Goal: Use online tool/utility: Use online tool/utility

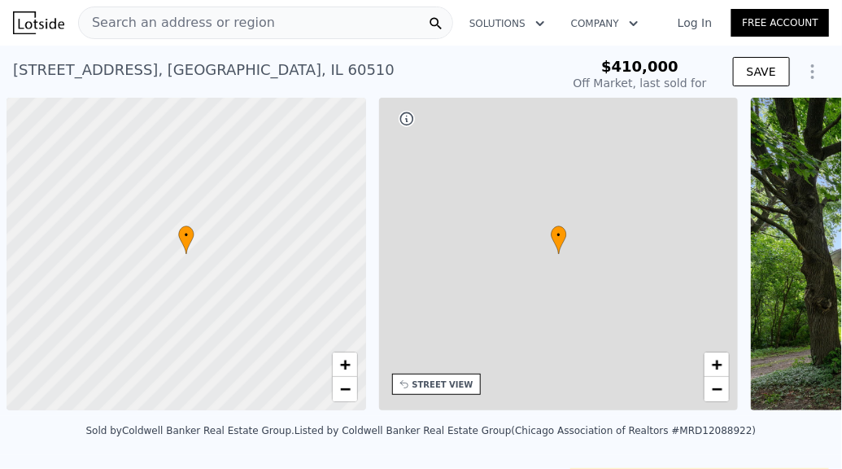
scroll to position [0, 7]
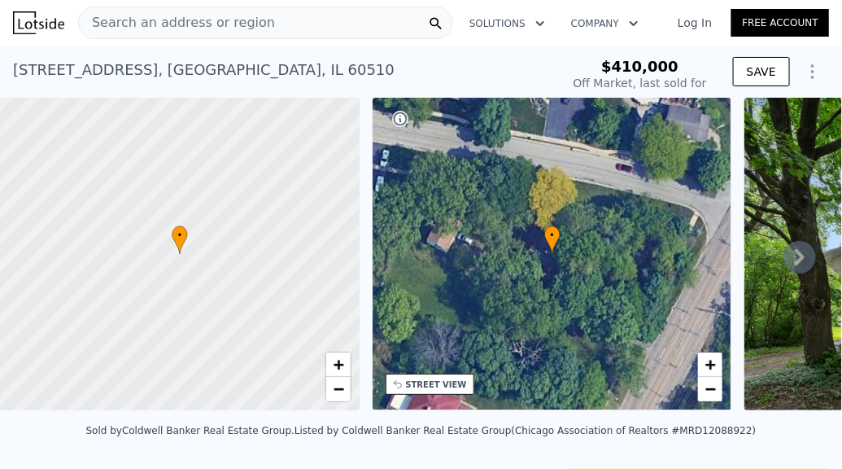
click at [795, 260] on icon at bounding box center [800, 257] width 10 height 16
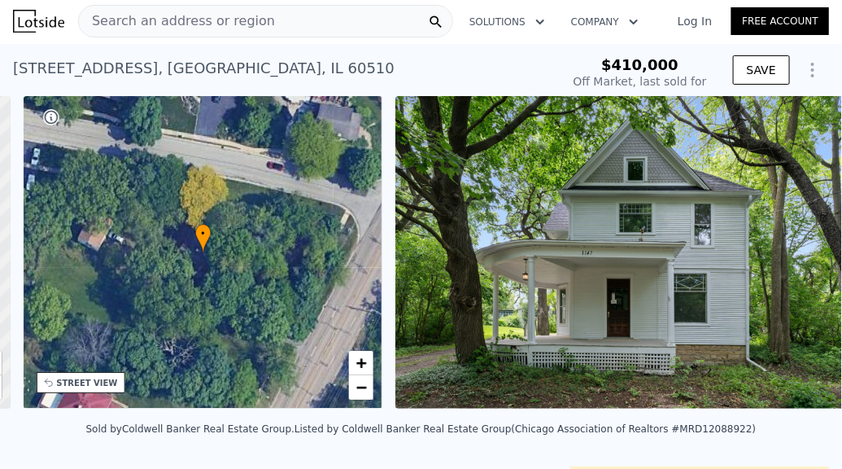
scroll to position [0, 378]
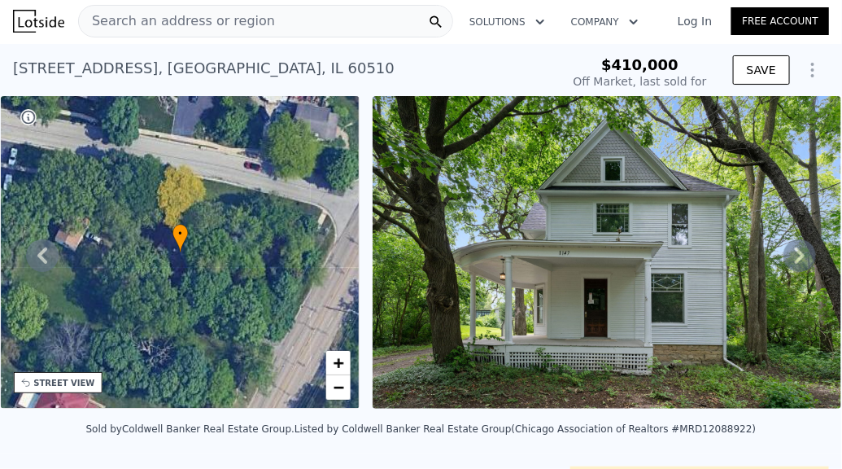
click at [797, 260] on icon at bounding box center [800, 255] width 10 height 16
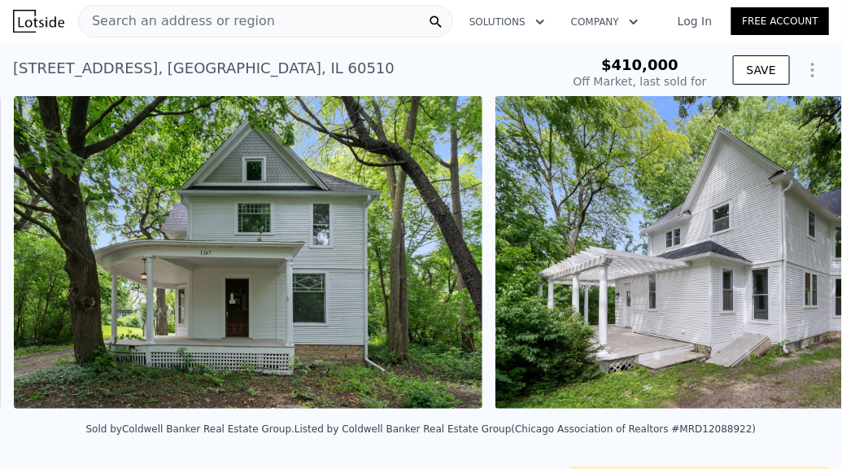
scroll to position [0, 745]
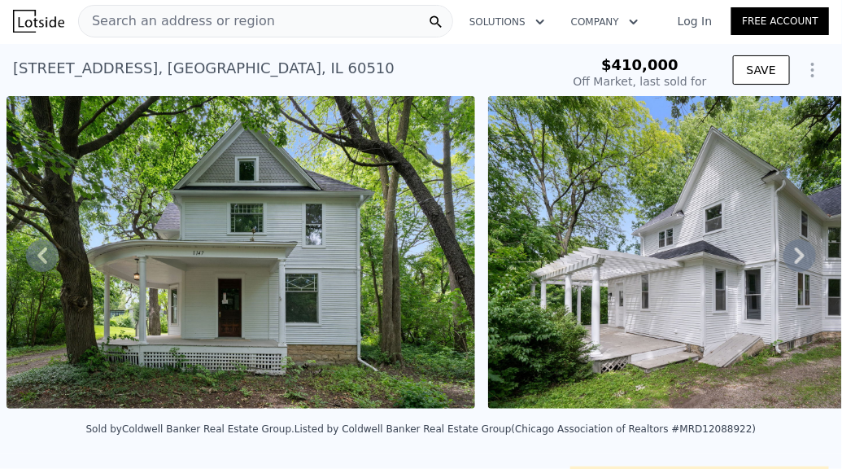
click at [796, 260] on icon at bounding box center [800, 255] width 10 height 16
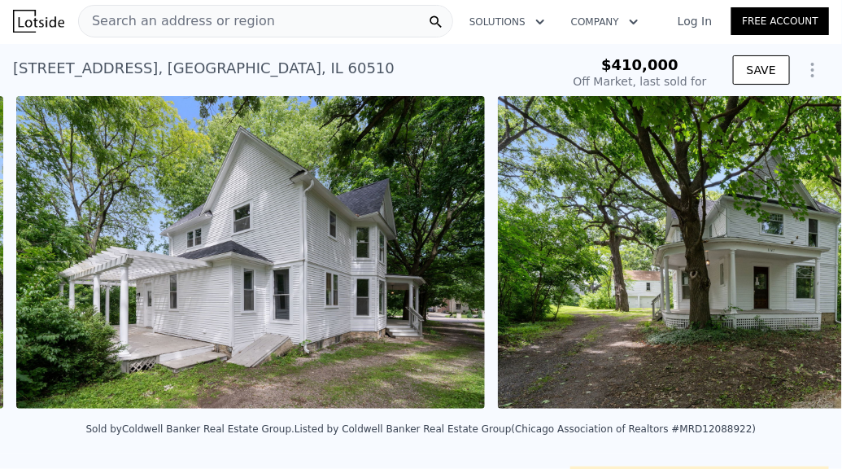
scroll to position [0, 1226]
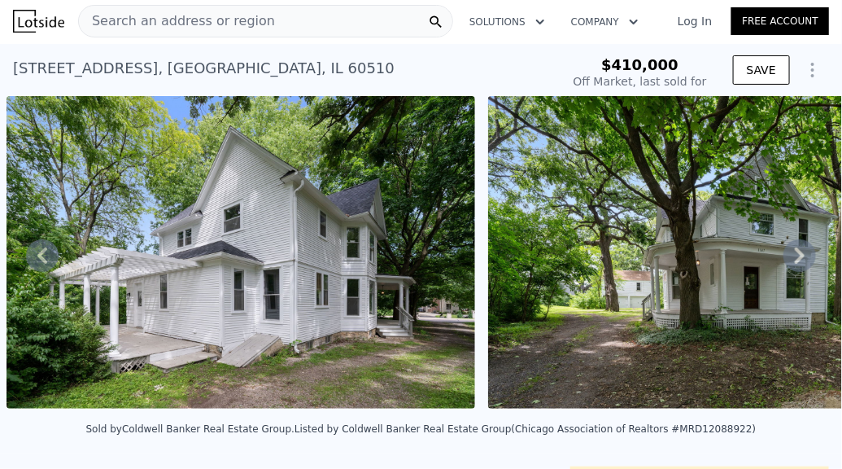
click at [796, 260] on icon at bounding box center [800, 255] width 10 height 16
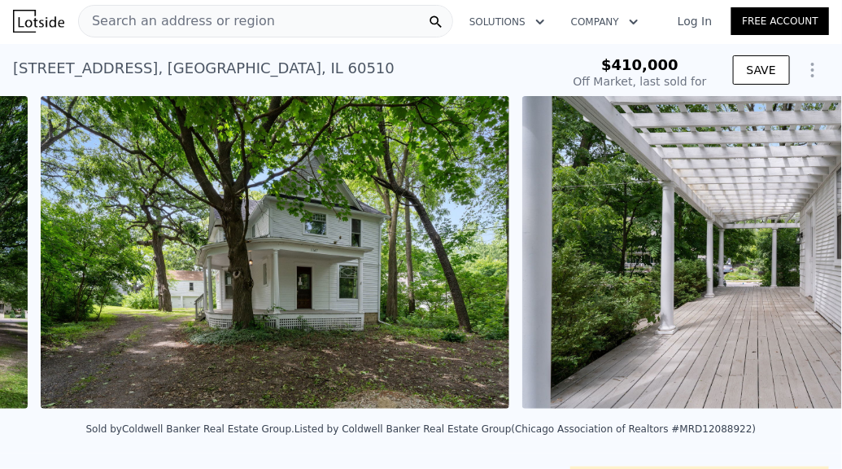
scroll to position [0, 1708]
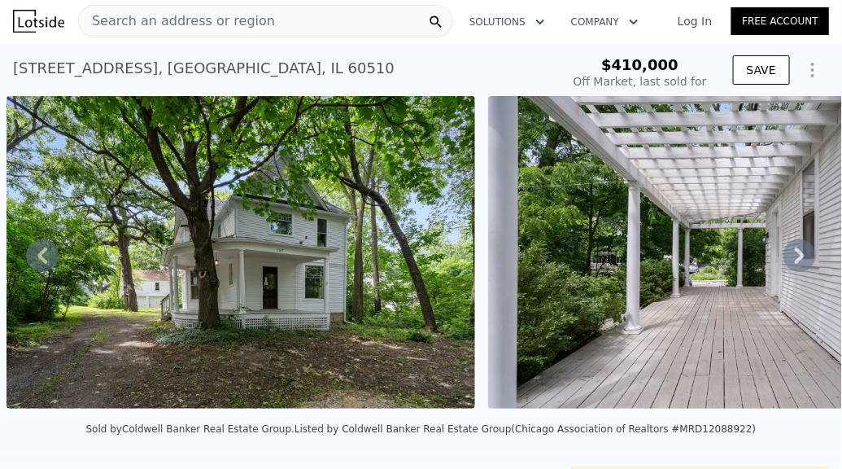
click at [796, 260] on icon at bounding box center [800, 255] width 10 height 16
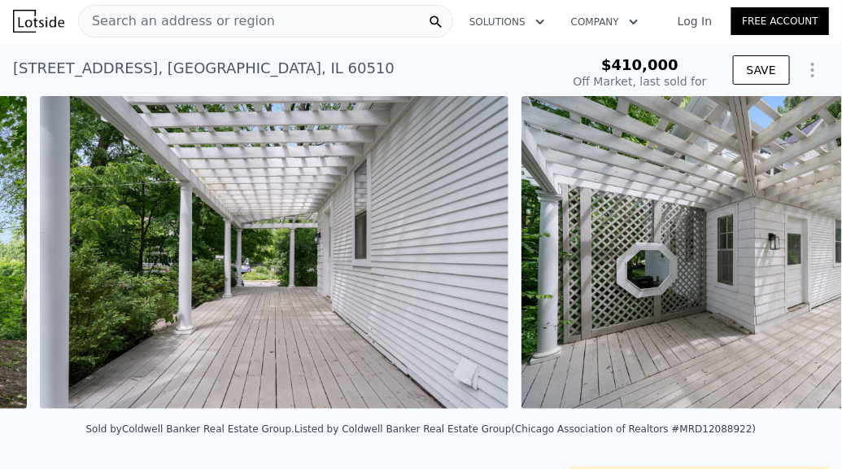
scroll to position [0, 2190]
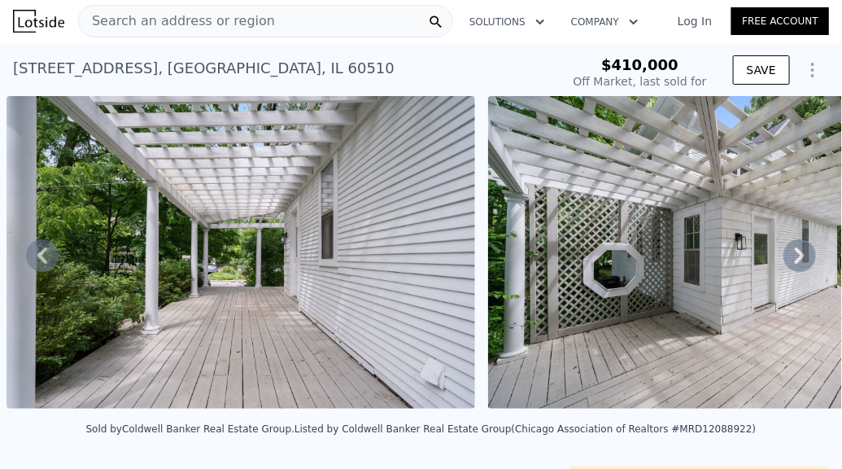
click at [796, 260] on icon at bounding box center [800, 255] width 10 height 16
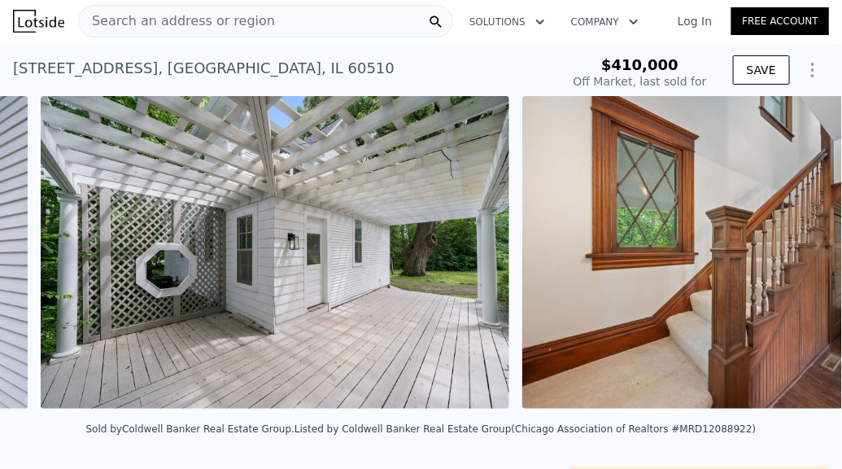
scroll to position [0, 2672]
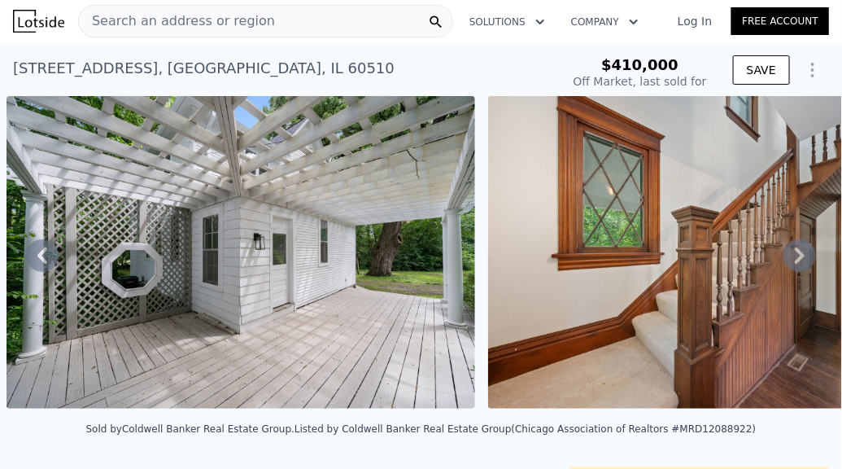
click at [796, 260] on icon at bounding box center [800, 255] width 10 height 16
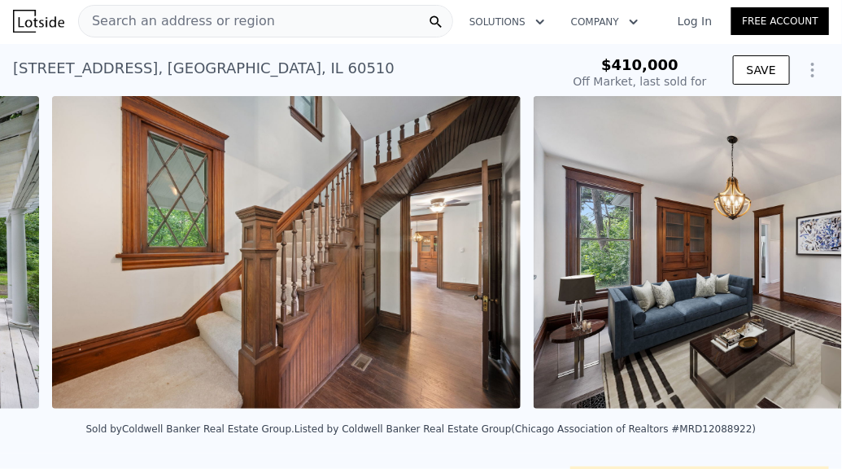
scroll to position [0, 3153]
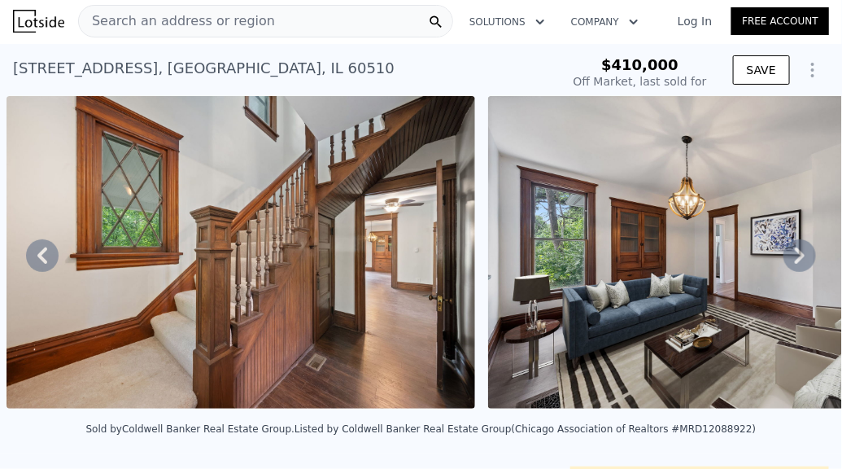
click at [796, 260] on icon at bounding box center [800, 255] width 10 height 16
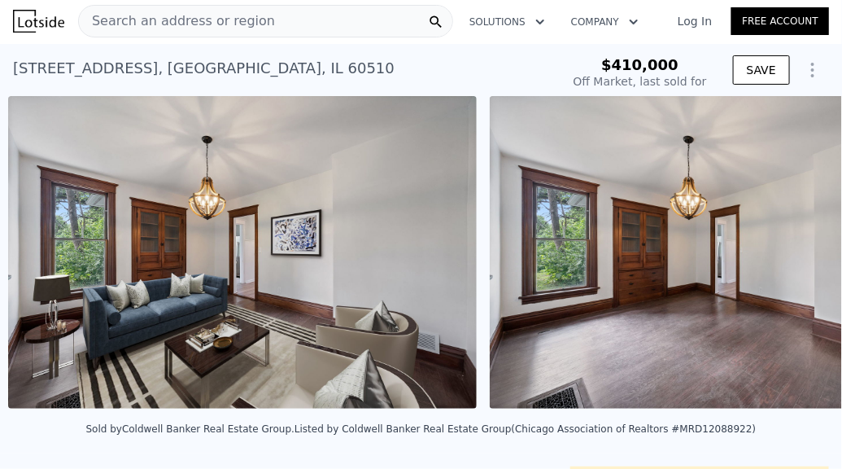
scroll to position [0, 3635]
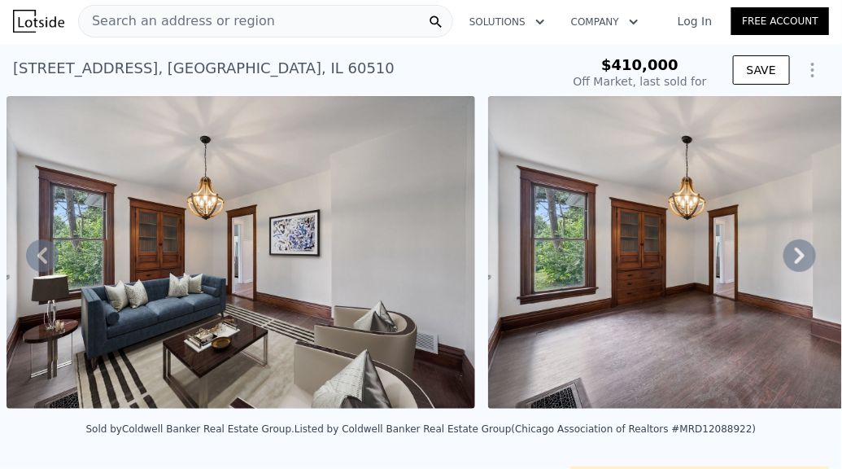
click at [796, 260] on icon at bounding box center [800, 255] width 10 height 16
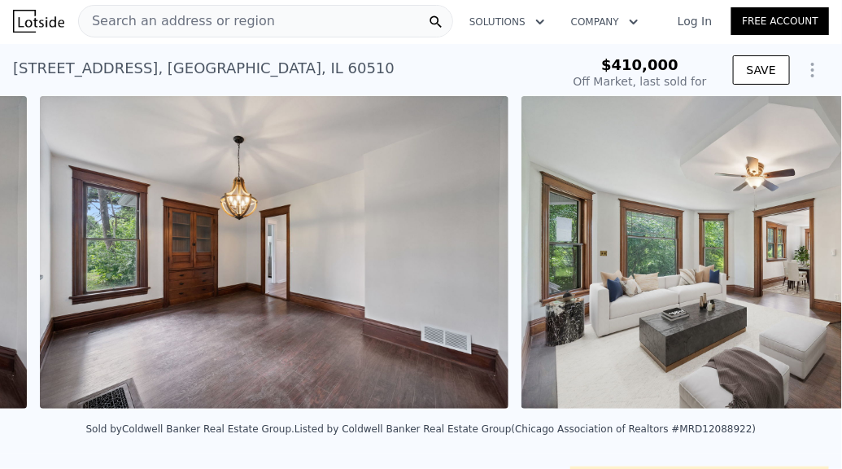
scroll to position [0, 4117]
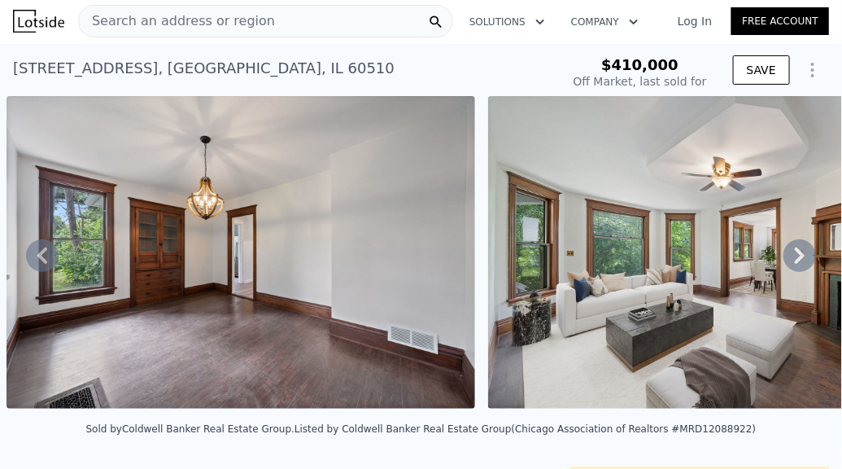
click at [796, 260] on icon at bounding box center [800, 255] width 10 height 16
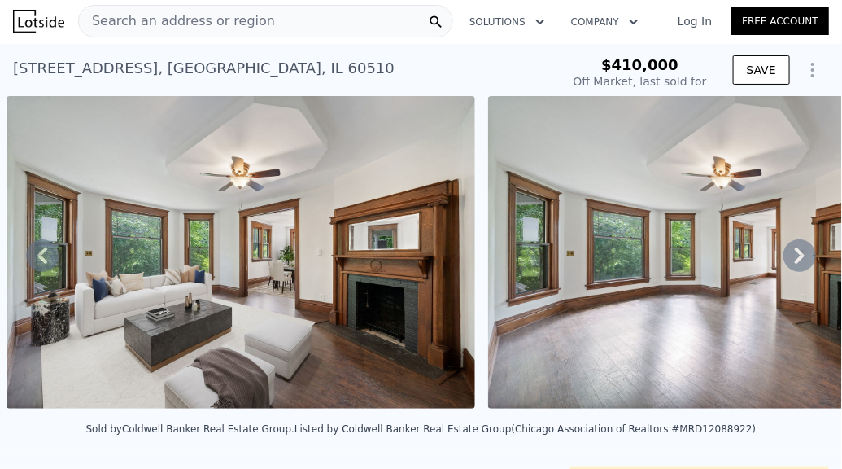
click at [796, 260] on icon at bounding box center [800, 255] width 10 height 16
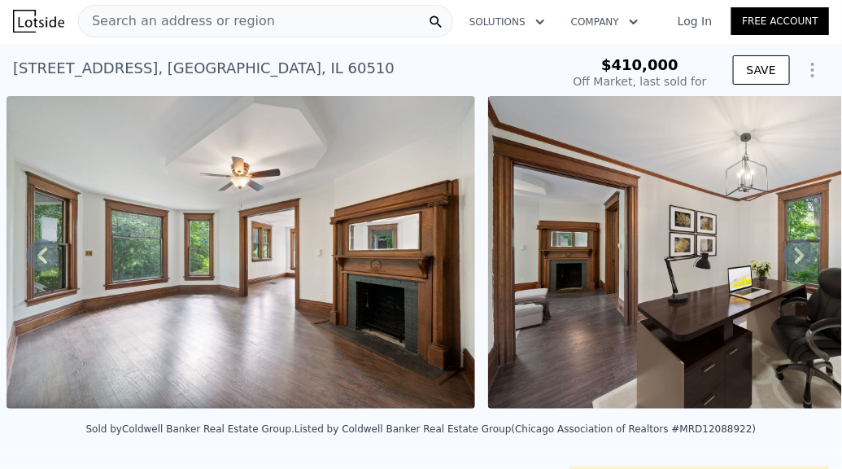
click at [796, 260] on icon at bounding box center [800, 255] width 10 height 16
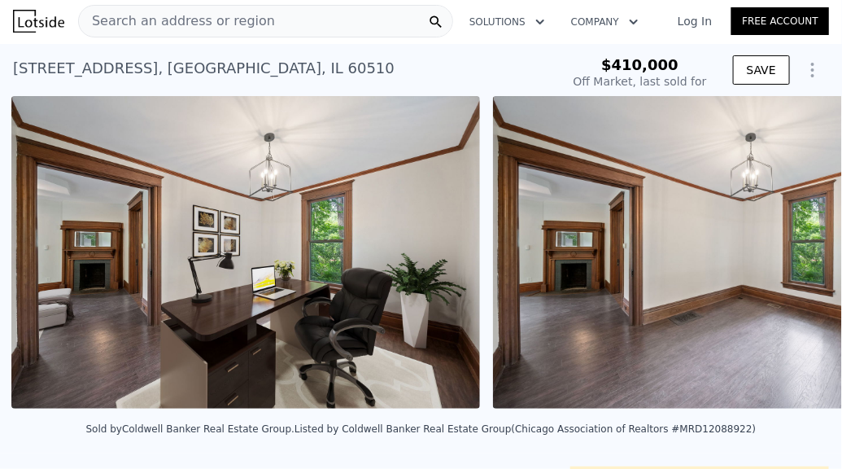
scroll to position [0, 5562]
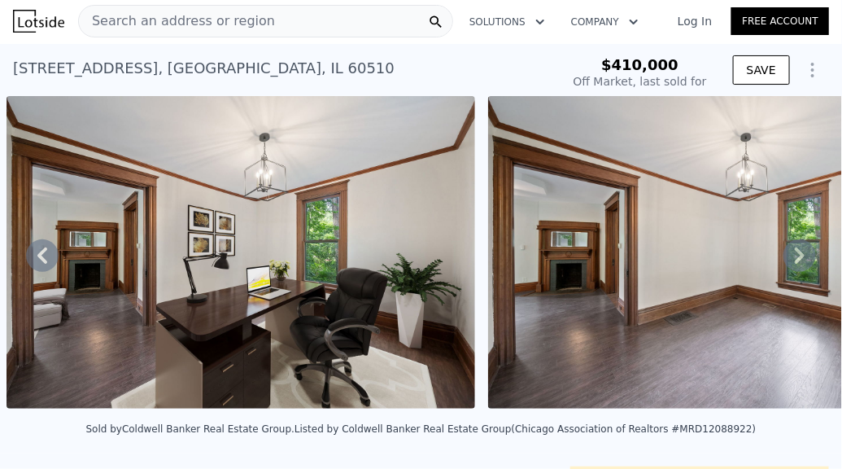
click at [796, 260] on icon at bounding box center [800, 255] width 10 height 16
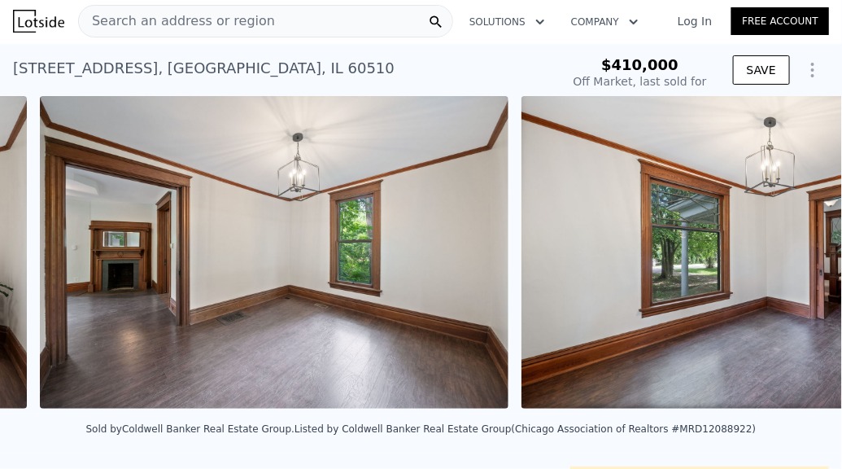
scroll to position [0, 6044]
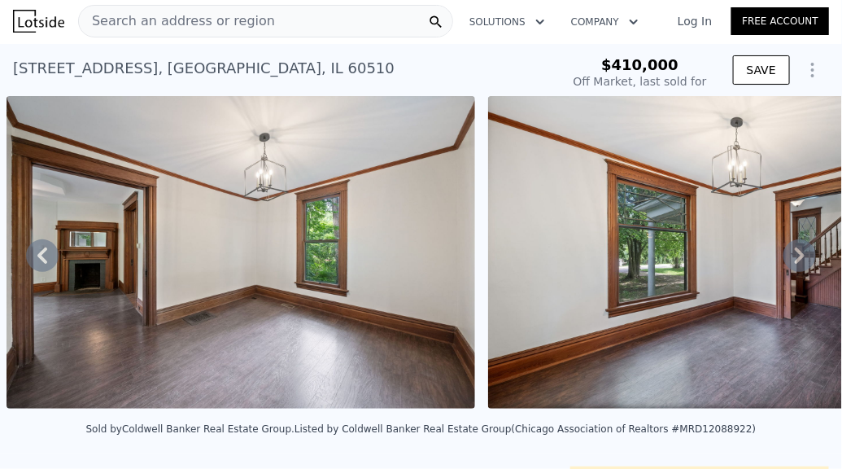
click at [796, 260] on icon at bounding box center [800, 255] width 10 height 16
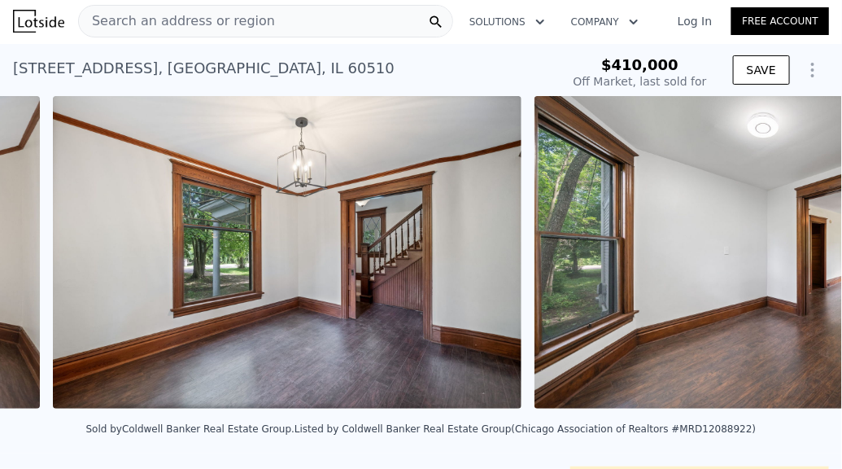
scroll to position [0, 6525]
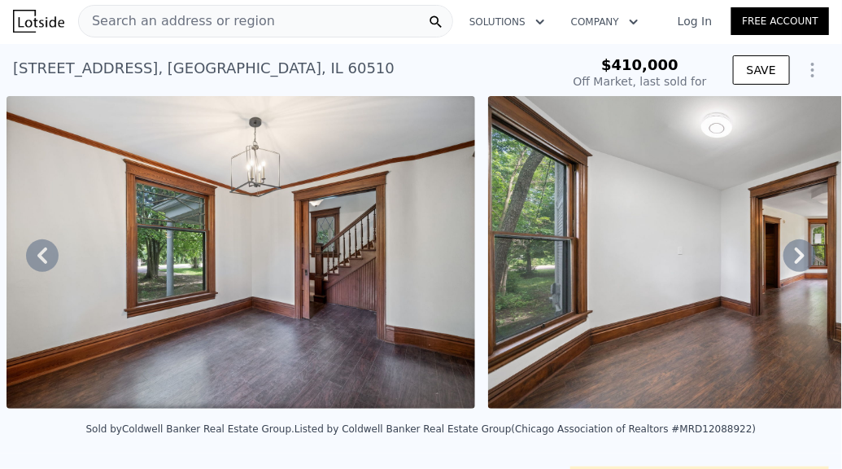
click at [796, 259] on icon at bounding box center [800, 255] width 10 height 16
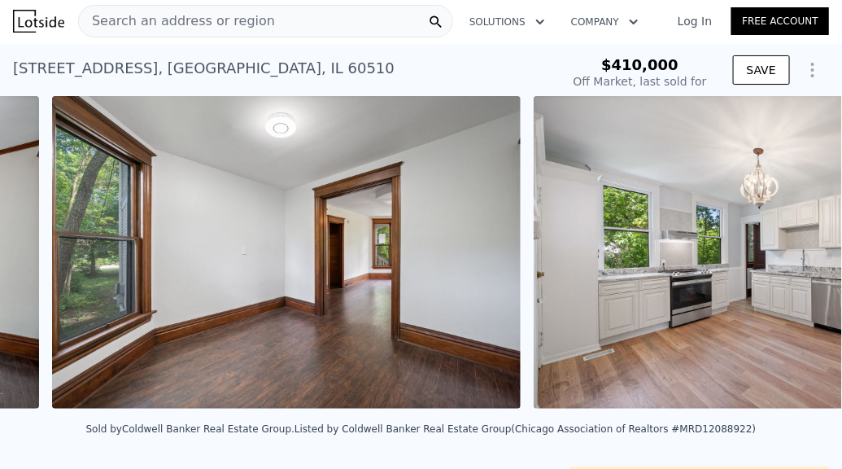
scroll to position [0, 7007]
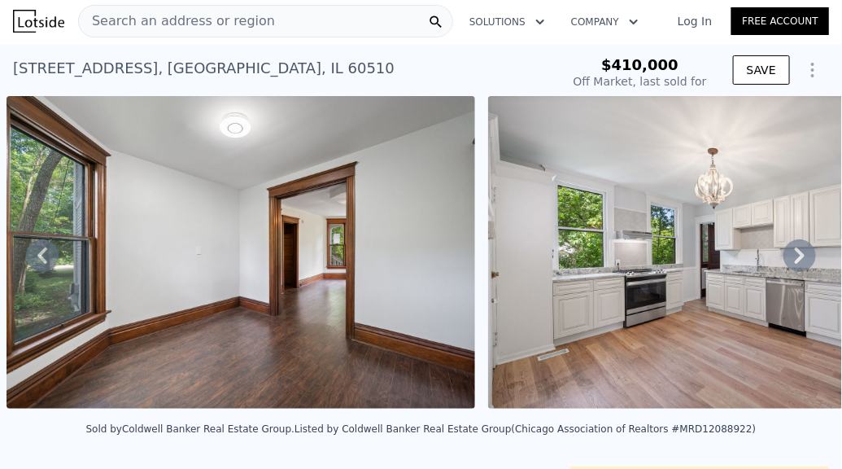
click at [799, 254] on icon at bounding box center [800, 255] width 33 height 33
type input "$ 428,000"
type input "-$ 39,872"
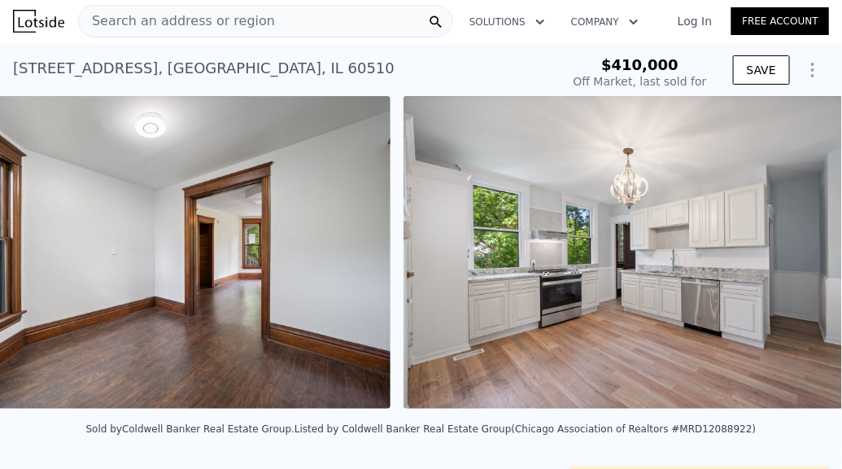
scroll to position [0, 7489]
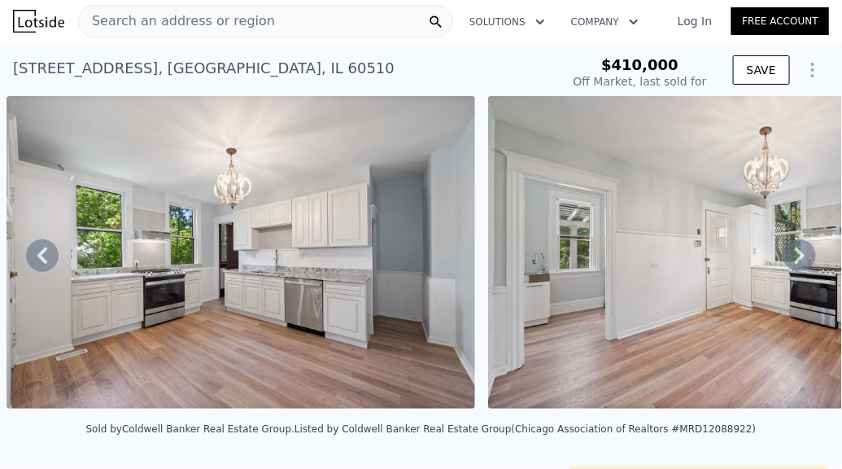
click at [797, 255] on icon at bounding box center [800, 255] width 10 height 16
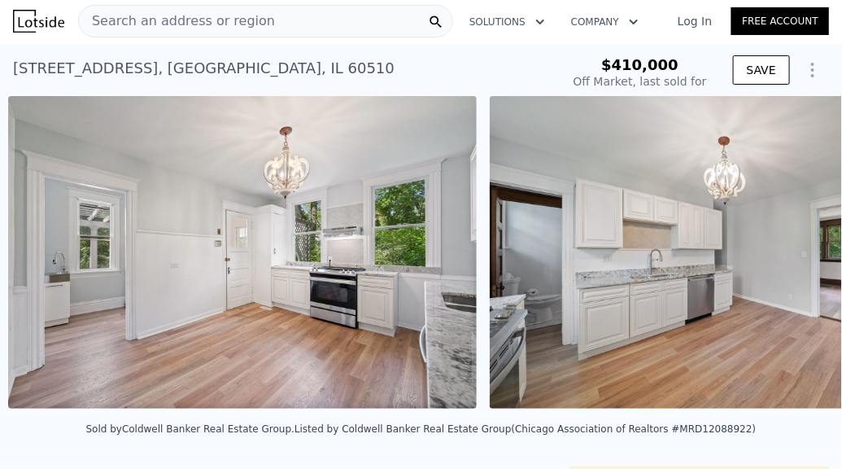
scroll to position [0, 7971]
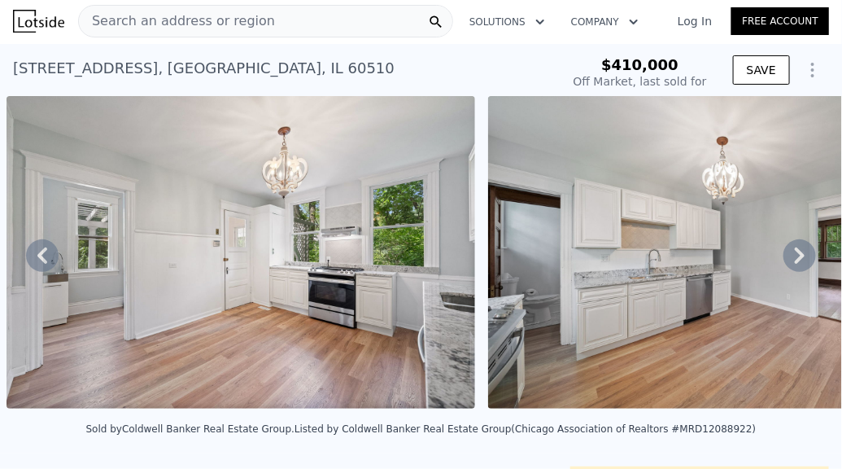
click at [799, 260] on icon at bounding box center [800, 255] width 33 height 33
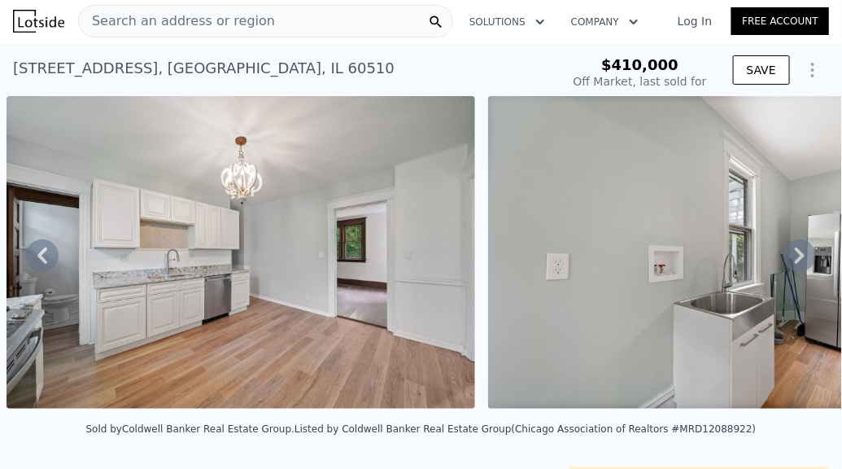
click at [799, 260] on icon at bounding box center [800, 255] width 33 height 33
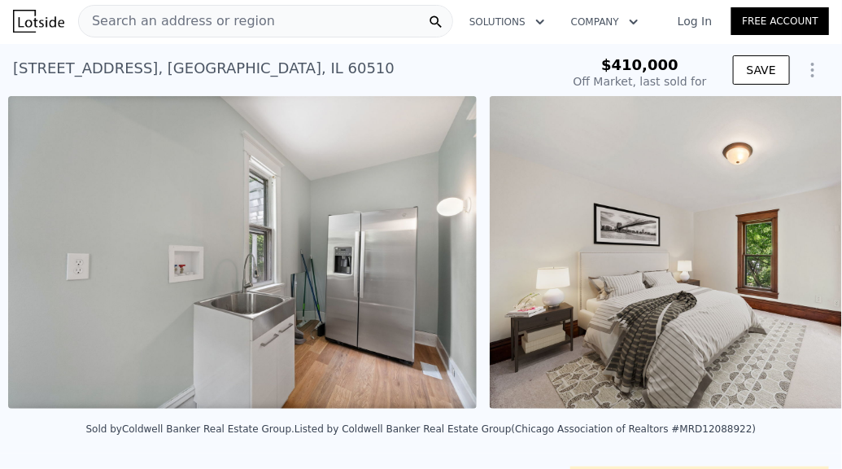
scroll to position [0, 8934]
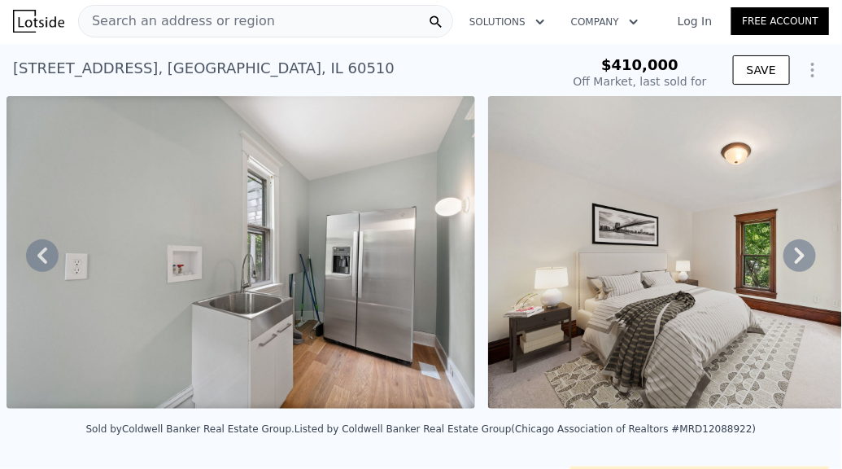
click at [795, 263] on icon at bounding box center [800, 255] width 10 height 16
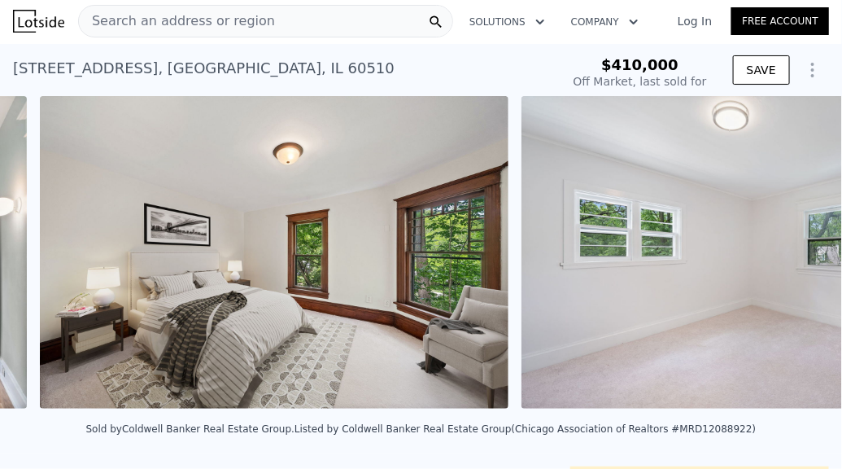
scroll to position [0, 9416]
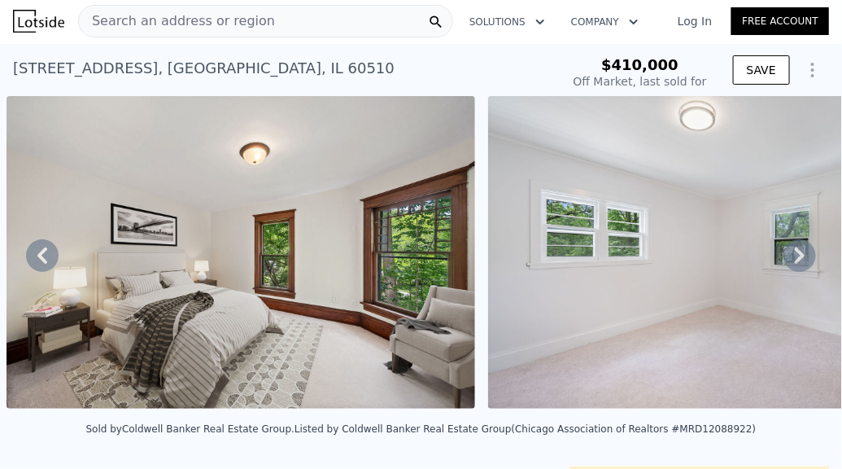
click at [795, 263] on icon at bounding box center [800, 255] width 10 height 16
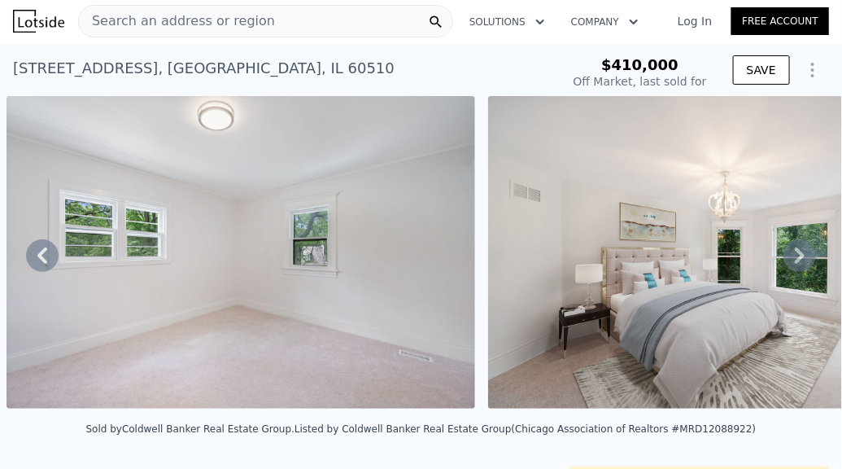
click at [795, 263] on icon at bounding box center [800, 255] width 10 height 16
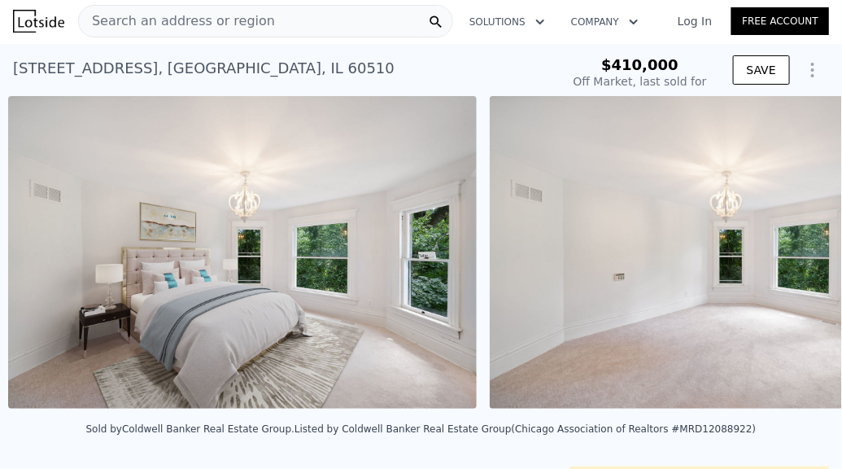
scroll to position [0, 10379]
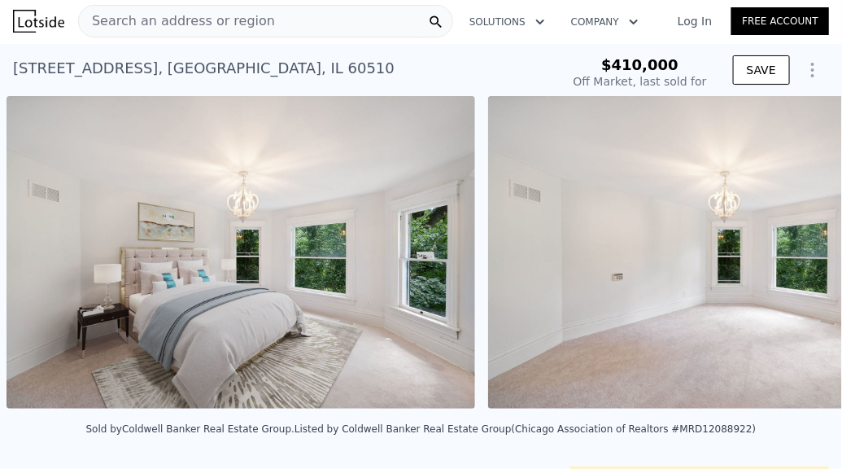
click at [791, 263] on div "• + − • + − STREET VIEW Loading... SATELLITE VIEW" at bounding box center [421, 255] width 842 height 318
click at [795, 257] on icon at bounding box center [800, 255] width 10 height 16
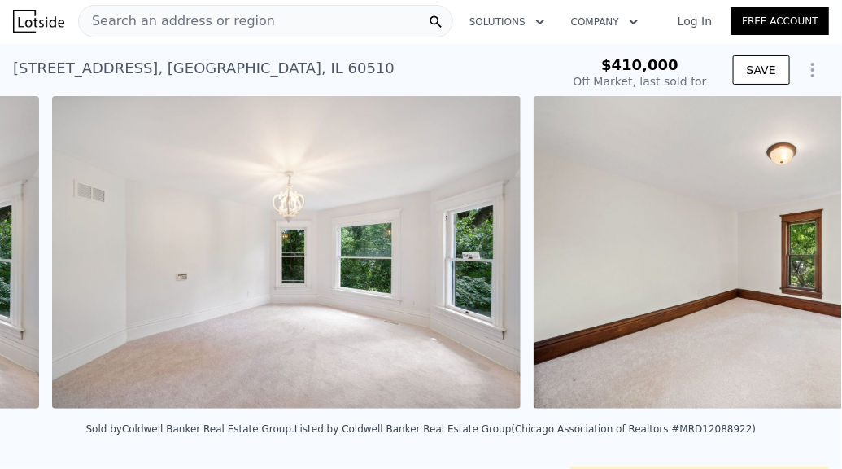
scroll to position [0, 10861]
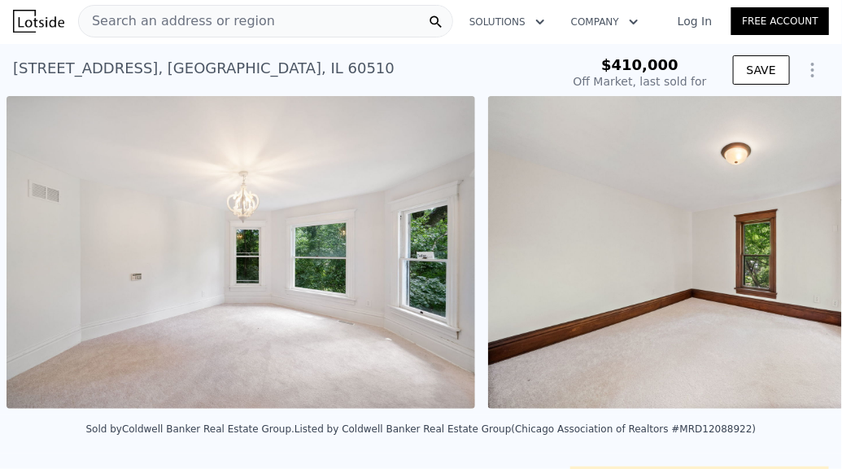
click at [795, 257] on div "• + − • + − STREET VIEW Loading... SATELLITE VIEW" at bounding box center [421, 255] width 842 height 318
click at [802, 254] on icon at bounding box center [800, 255] width 33 height 33
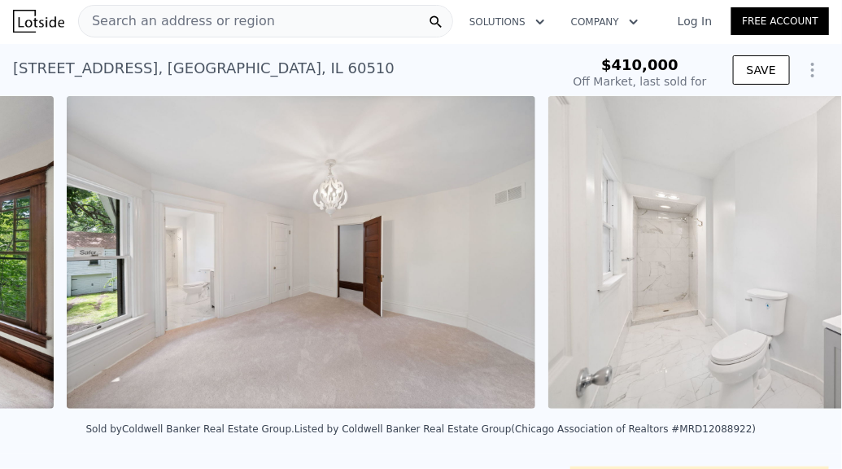
scroll to position [0, 11824]
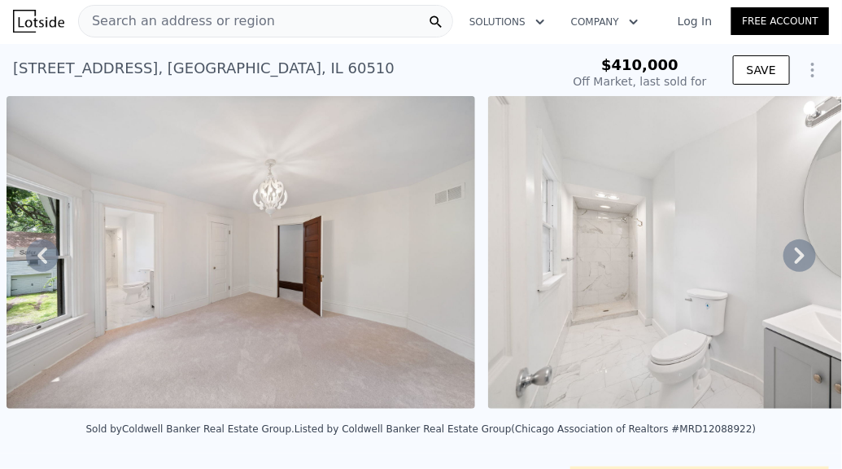
click at [802, 254] on icon at bounding box center [800, 255] width 33 height 33
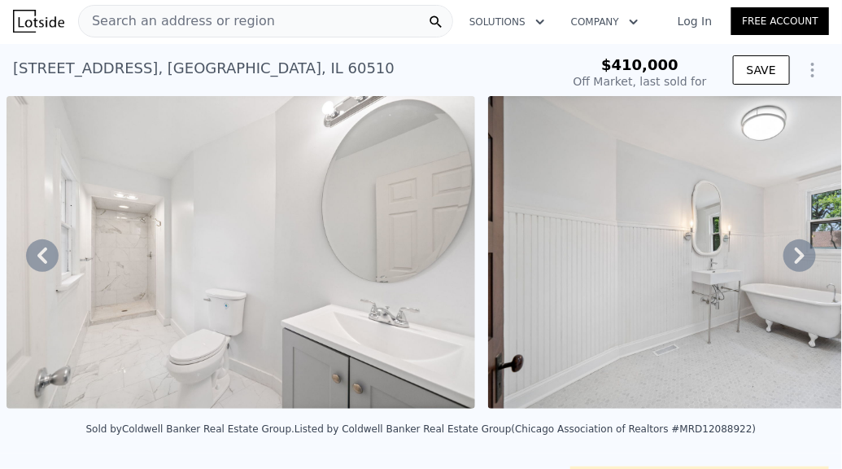
click at [802, 254] on icon at bounding box center [800, 255] width 33 height 33
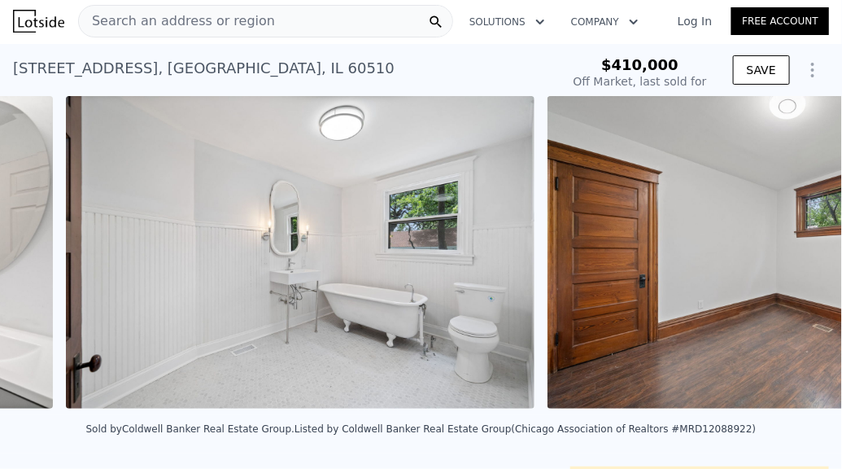
scroll to position [0, 12788]
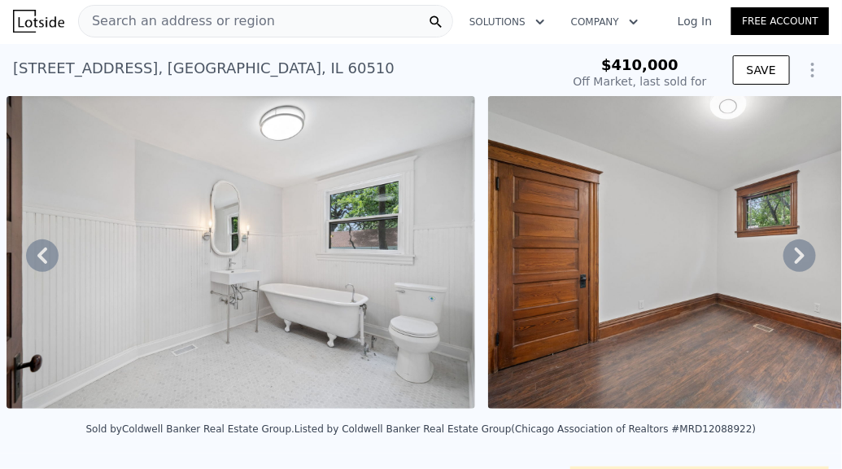
click at [802, 254] on icon at bounding box center [800, 255] width 33 height 33
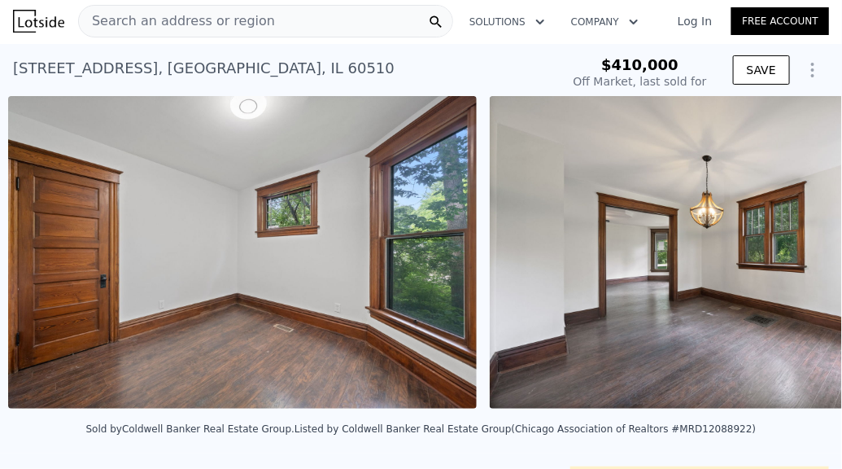
scroll to position [0, 13270]
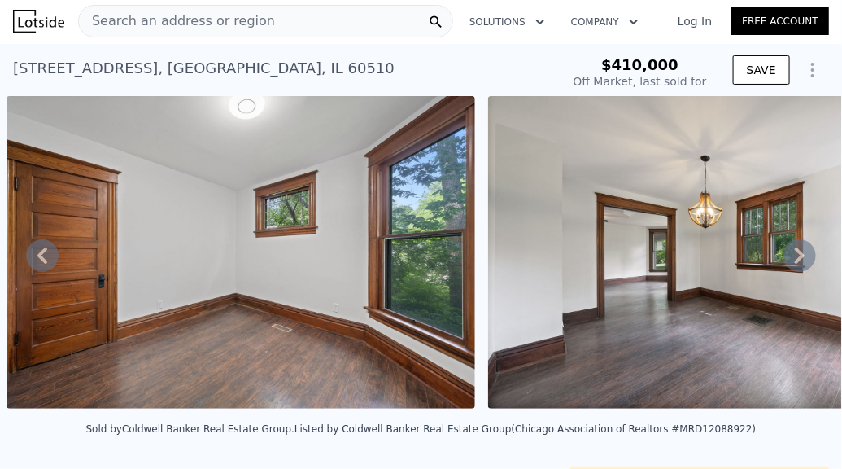
click at [802, 254] on icon at bounding box center [800, 255] width 33 height 33
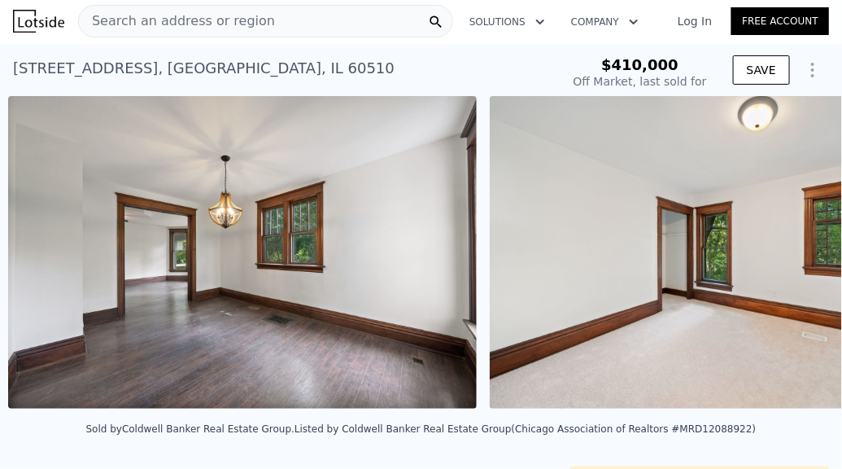
scroll to position [0, 13751]
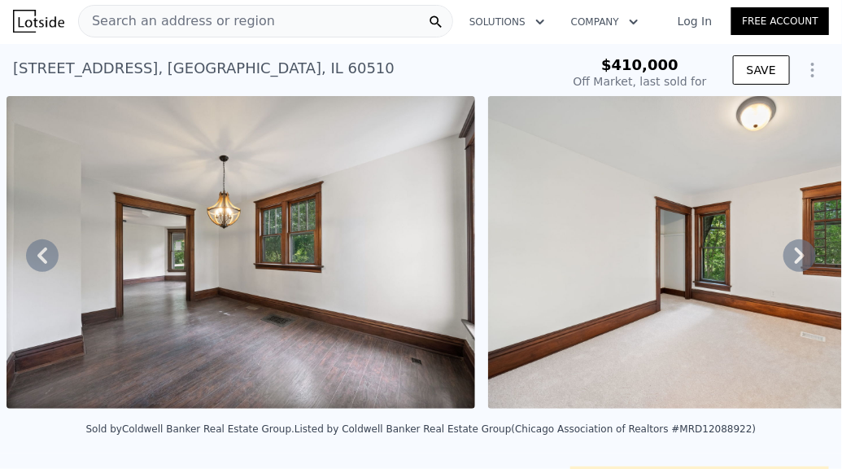
click at [797, 256] on icon at bounding box center [800, 255] width 10 height 16
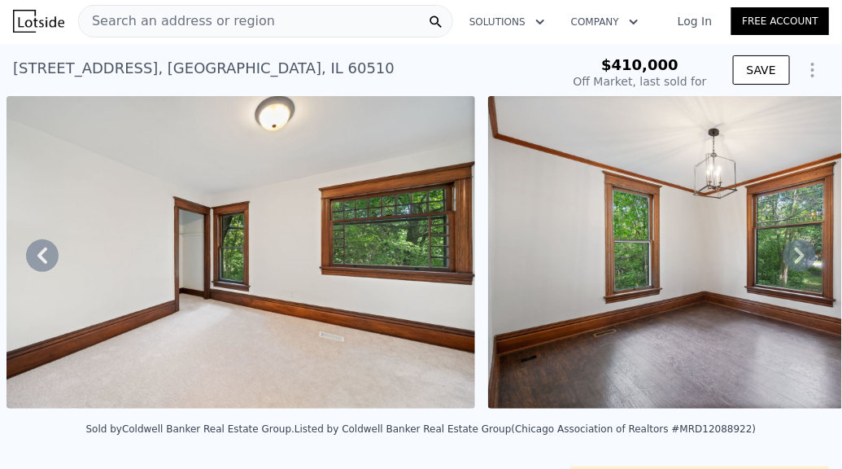
click at [797, 256] on icon at bounding box center [800, 255] width 10 height 16
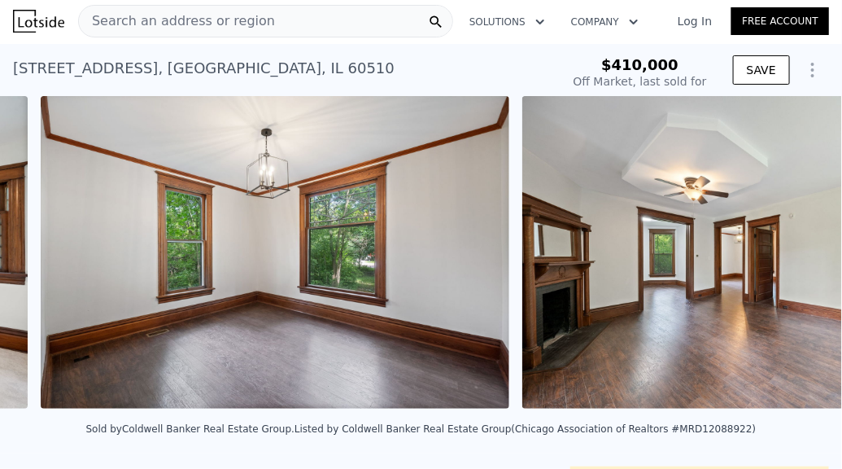
scroll to position [0, 14715]
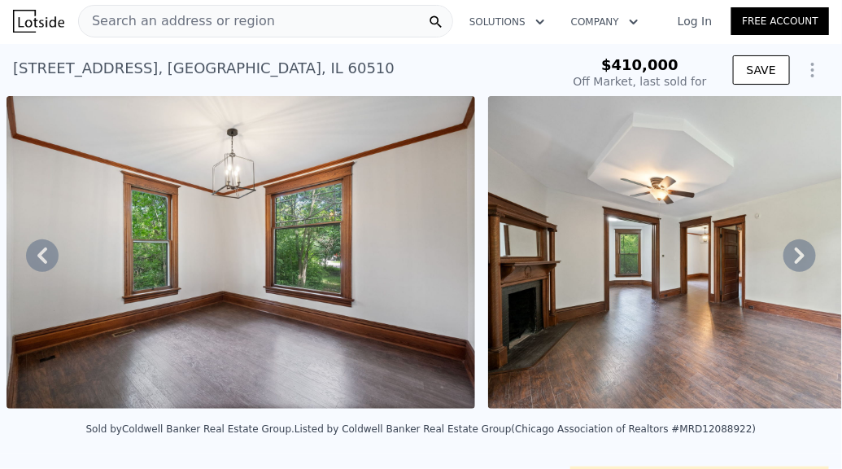
click at [797, 256] on icon at bounding box center [800, 255] width 10 height 16
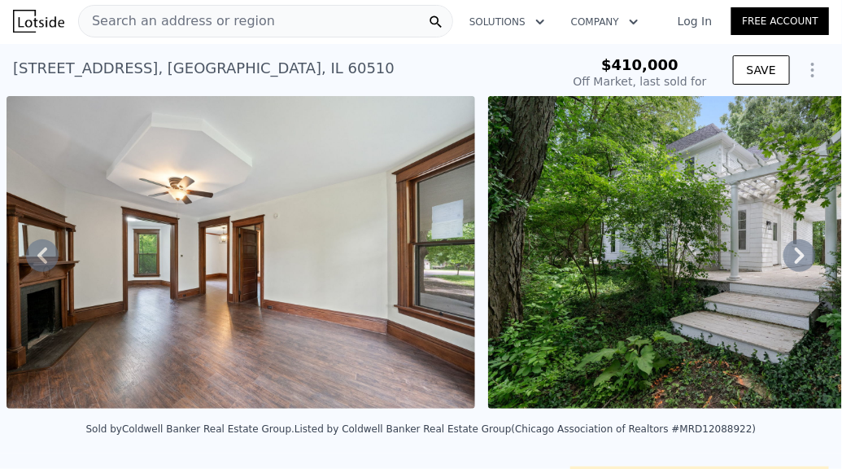
click at [797, 256] on icon at bounding box center [800, 255] width 10 height 16
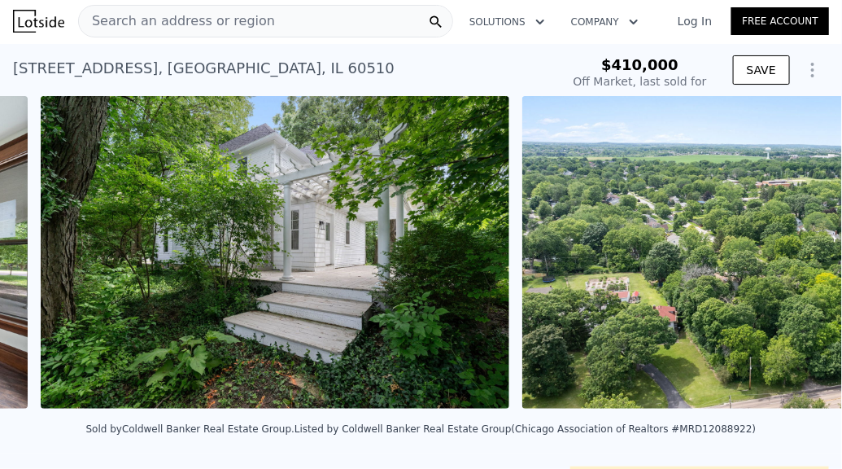
scroll to position [0, 15678]
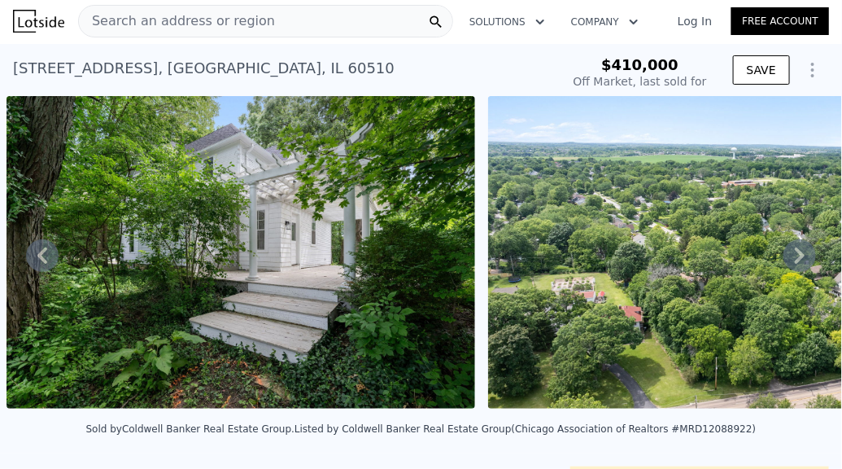
click at [797, 256] on icon at bounding box center [800, 255] width 10 height 16
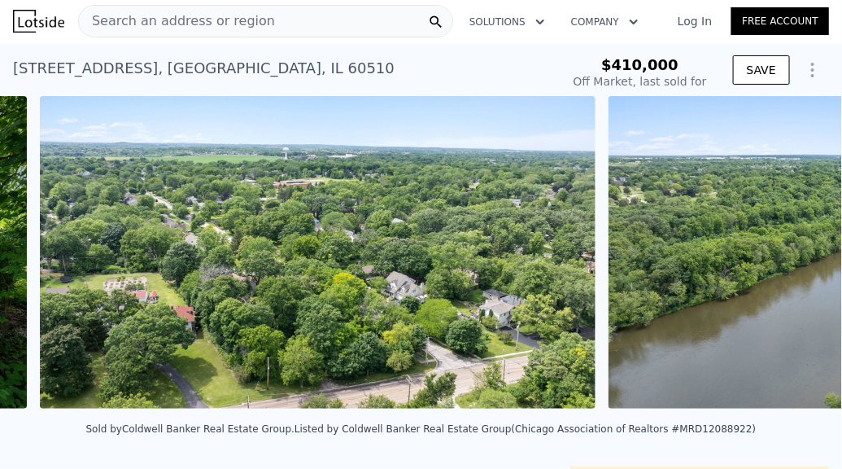
scroll to position [0, 16160]
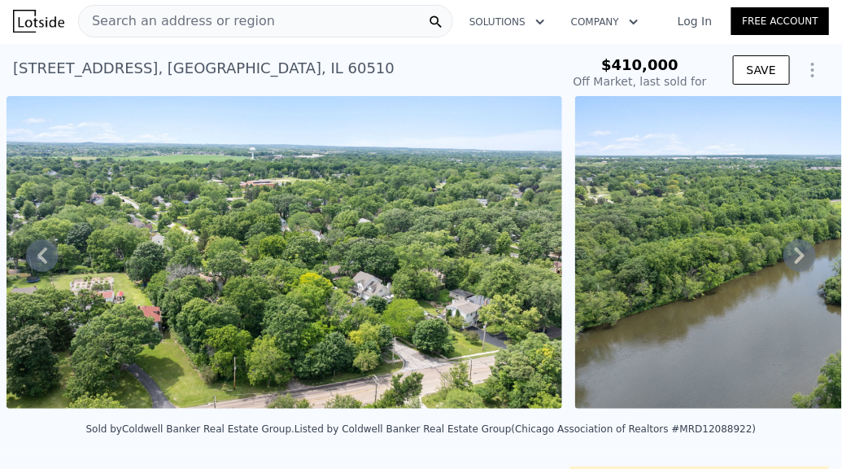
click at [797, 256] on icon at bounding box center [800, 255] width 10 height 16
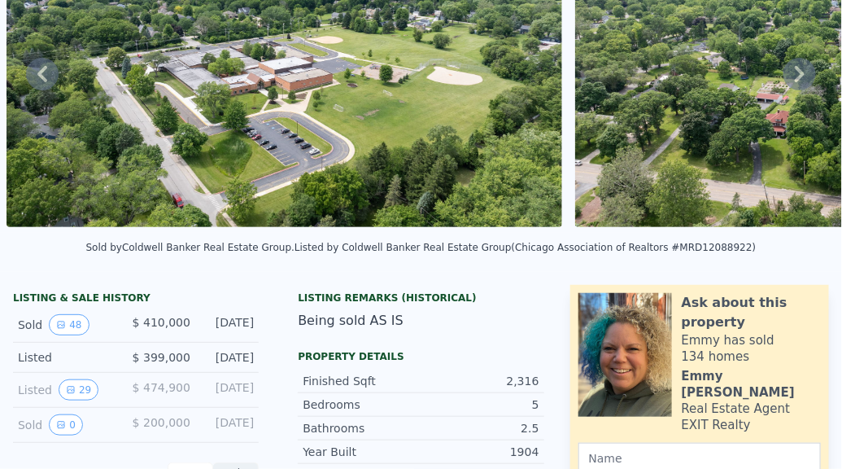
scroll to position [0, 0]
